Goal: Find specific page/section: Find specific page/section

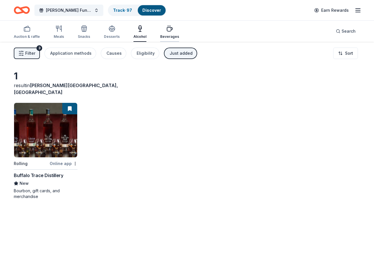
click at [162, 39] on button "Beverages" at bounding box center [169, 32] width 19 height 19
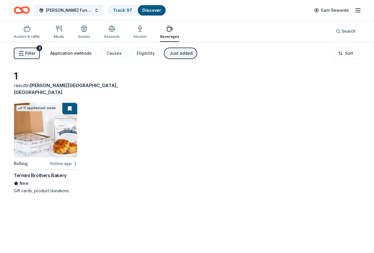
click at [80, 55] on div "Application methods" at bounding box center [70, 53] width 41 height 7
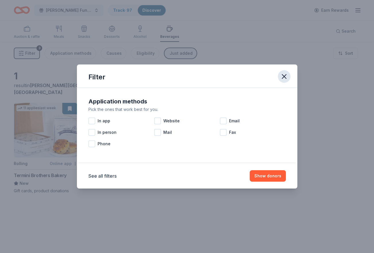
click at [281, 73] on icon "button" at bounding box center [284, 77] width 8 height 8
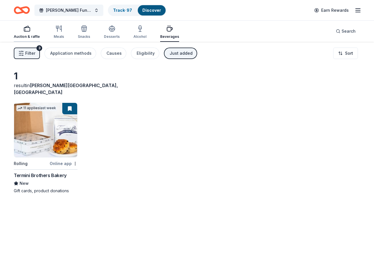
click at [31, 32] on div "button" at bounding box center [27, 28] width 26 height 7
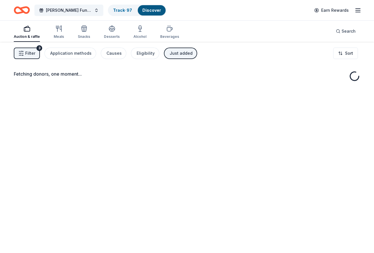
click at [29, 46] on div "Filter 3 Application methods Causes Eligibility Just added Sort" at bounding box center [187, 53] width 374 height 23
click at [30, 50] on span "Filter" at bounding box center [30, 53] width 10 height 7
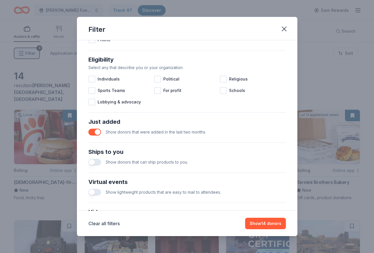
scroll to position [160, 0]
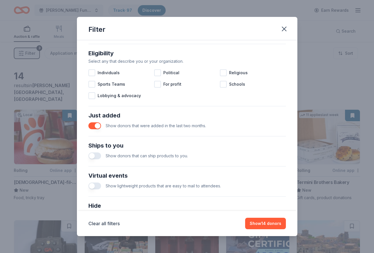
click at [96, 125] on button "button" at bounding box center [94, 126] width 13 height 7
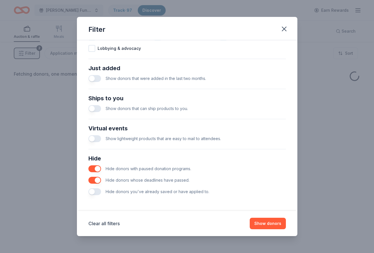
scroll to position [207, 0]
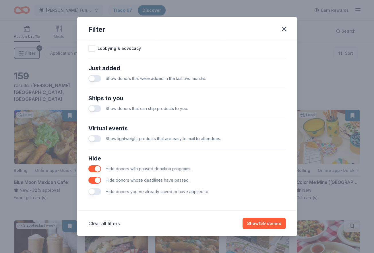
click at [256, 218] on div "Clear all filters Show 159 donors" at bounding box center [187, 223] width 220 height 25
click at [257, 220] on button "Show 159 donors" at bounding box center [264, 223] width 43 height 11
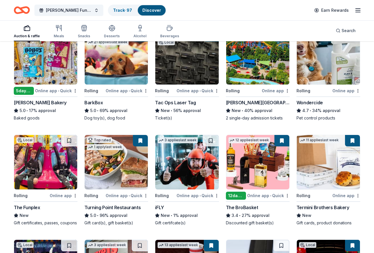
scroll to position [303, 0]
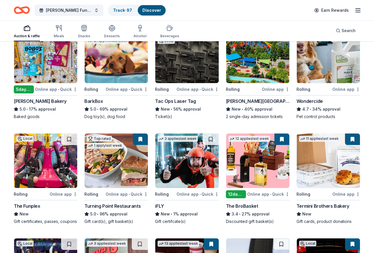
click at [132, 146] on img at bounding box center [116, 161] width 63 height 55
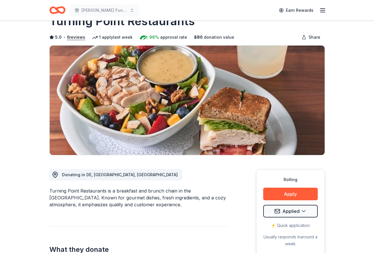
scroll to position [17, 0]
